Goal: Navigation & Orientation: Go to known website

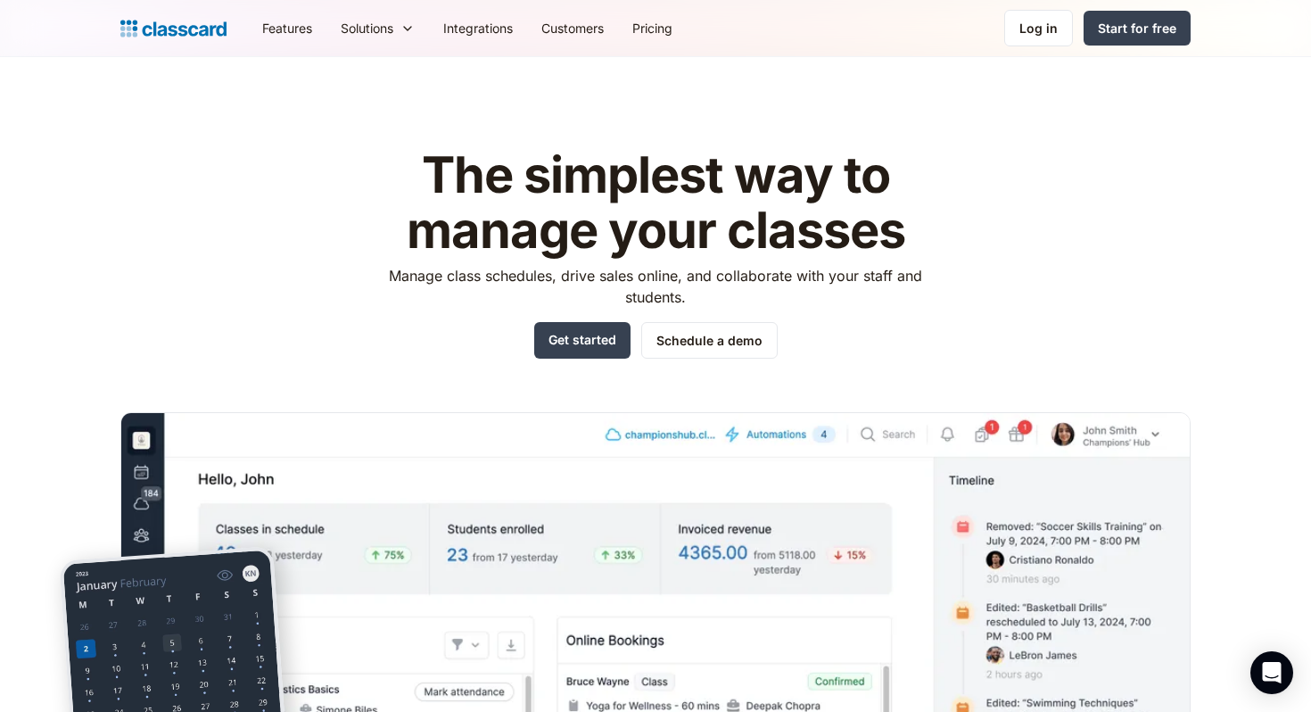
click at [229, 20] on div "Features Resources Blog The latest industry news, updates and info. Customer st…" at bounding box center [655, 28] width 1070 height 40
click at [210, 23] on img at bounding box center [173, 28] width 106 height 25
click at [178, 37] on img at bounding box center [173, 28] width 106 height 25
click at [1045, 14] on link "Log in" at bounding box center [1038, 28] width 69 height 37
